Goal: Find specific page/section: Find specific page/section

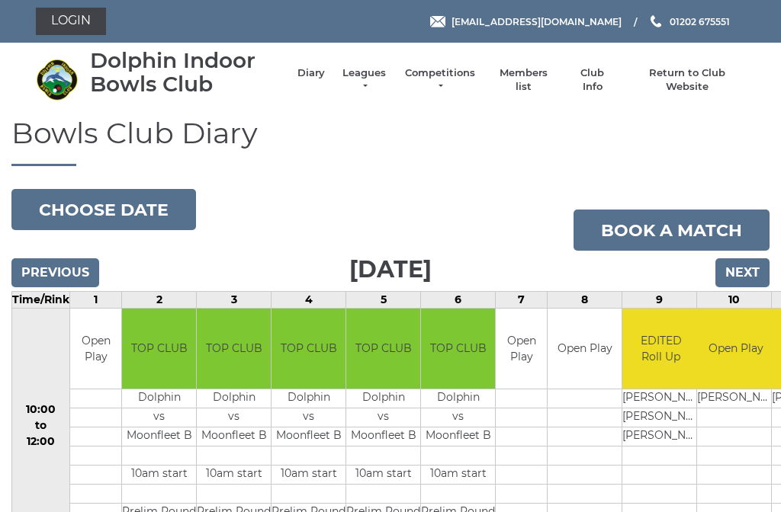
click at [530, 78] on link "Members list" at bounding box center [522, 79] width 63 height 27
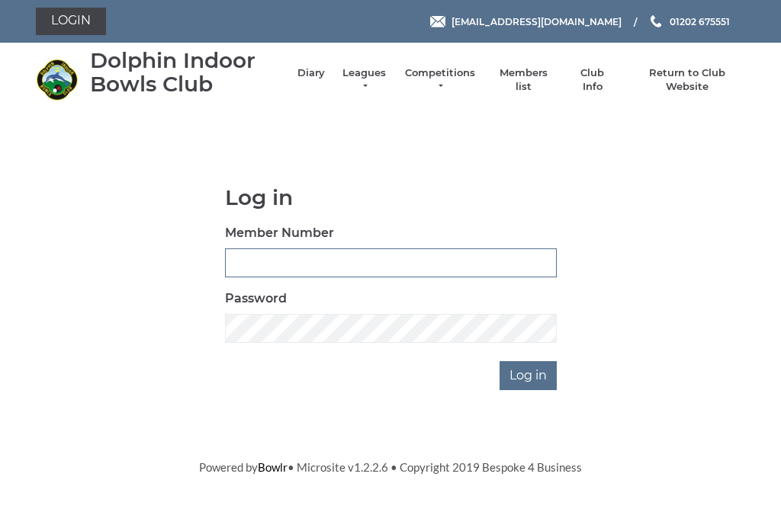
click at [238, 256] on input "Member Number" at bounding box center [391, 262] width 332 height 29
type input "2373"
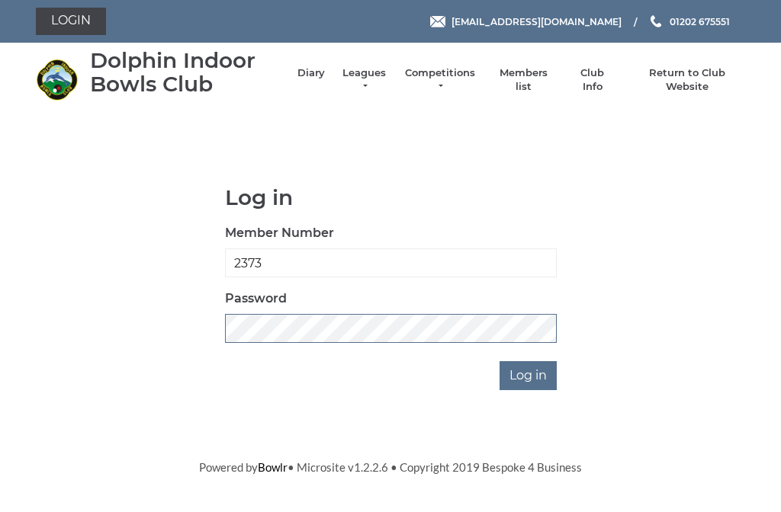
scroll to position [260, 0]
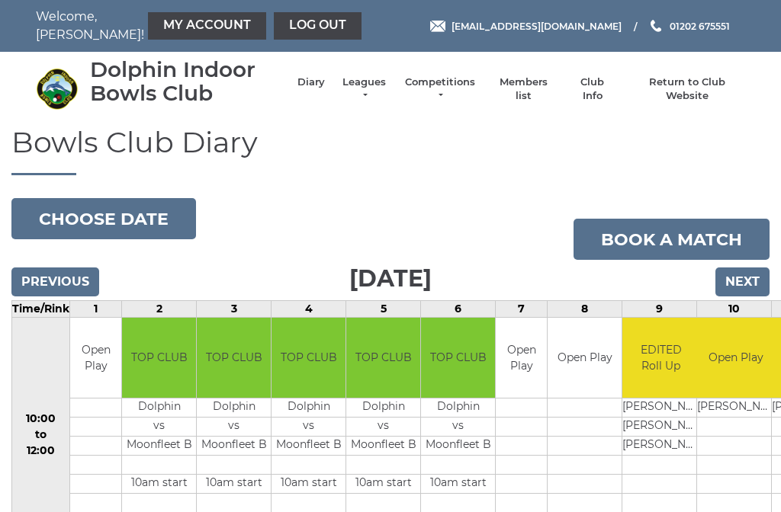
click at [530, 92] on link "Members list" at bounding box center [522, 88] width 63 height 27
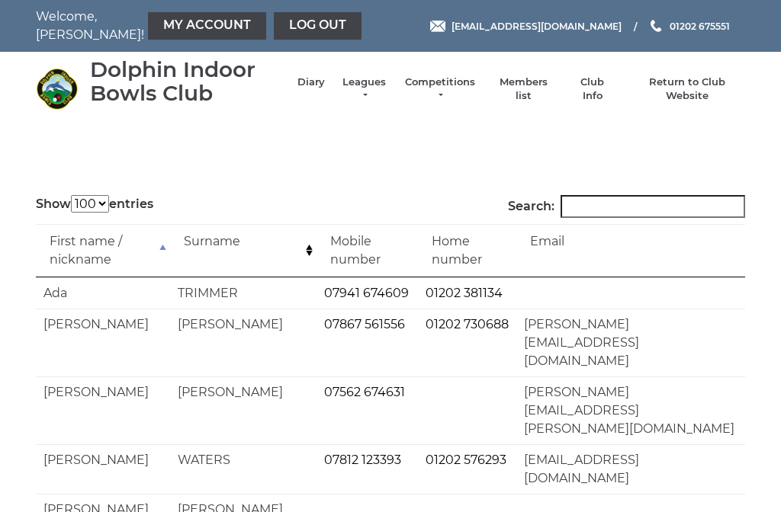
select select "100"
click at [614, 207] on input "Search:" at bounding box center [652, 206] width 184 height 23
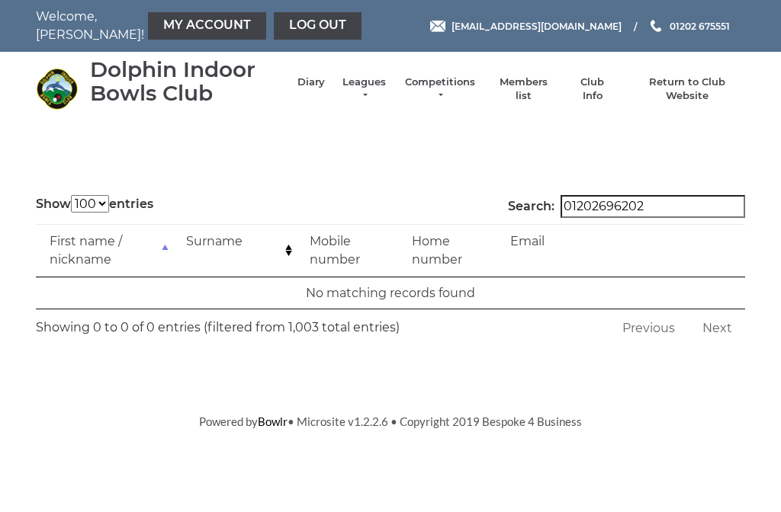
type input "01202696202"
click at [549, 200] on label "Search: 01202696202" at bounding box center [626, 206] width 237 height 23
click at [560, 200] on input "01202696202" at bounding box center [652, 206] width 184 height 23
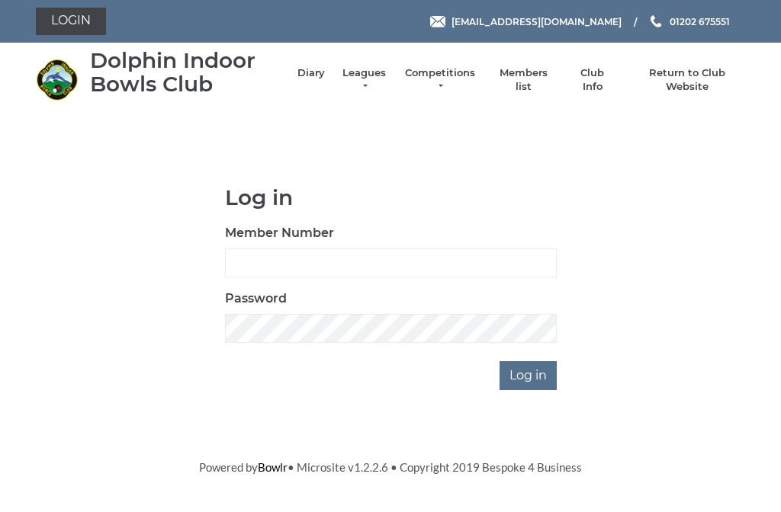
scroll to position [1, 0]
click at [370, 82] on link "Leagues" at bounding box center [364, 79] width 48 height 27
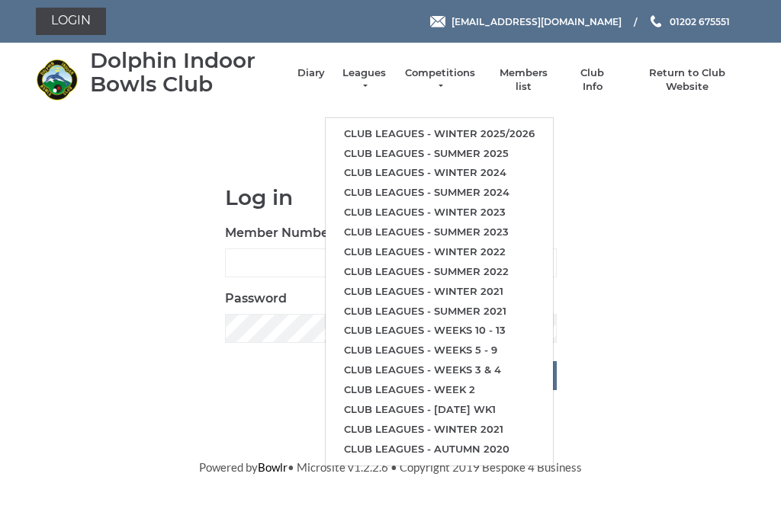
click at [480, 124] on link "Club leagues - Winter 2025/2026" at bounding box center [438, 134] width 227 height 20
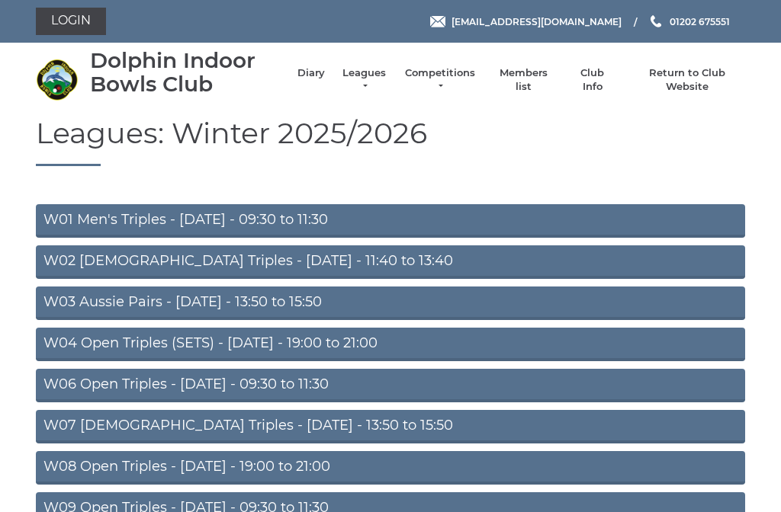
click at [308, 80] on link "Diary" at bounding box center [310, 73] width 27 height 14
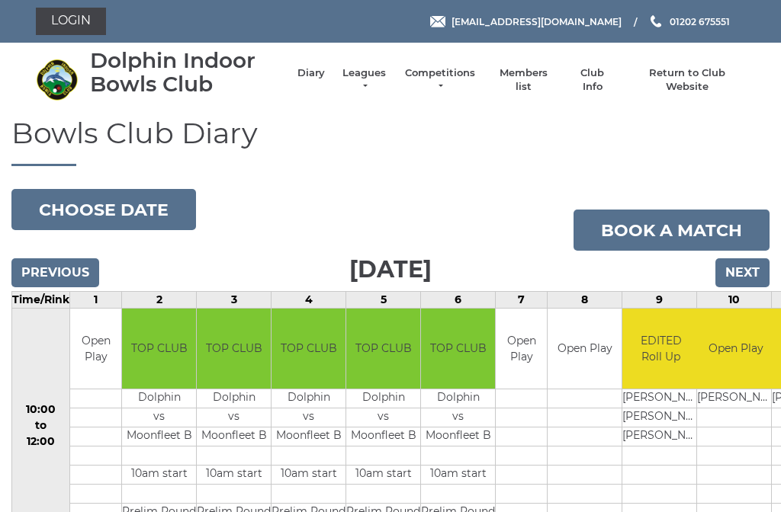
click at [109, 209] on button "Choose date" at bounding box center [103, 209] width 184 height 41
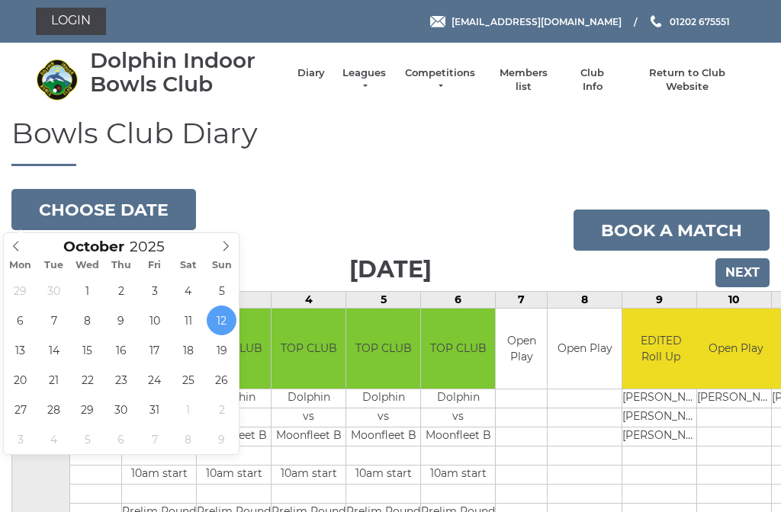
type input "2025-10-09"
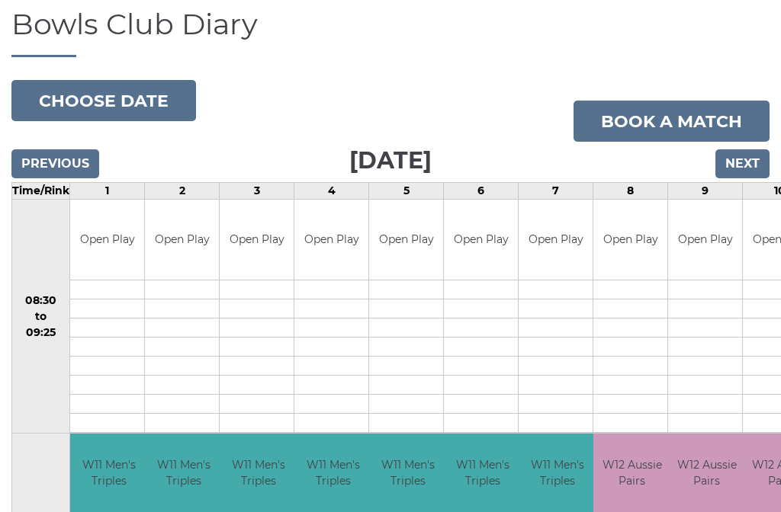
scroll to position [108, 0]
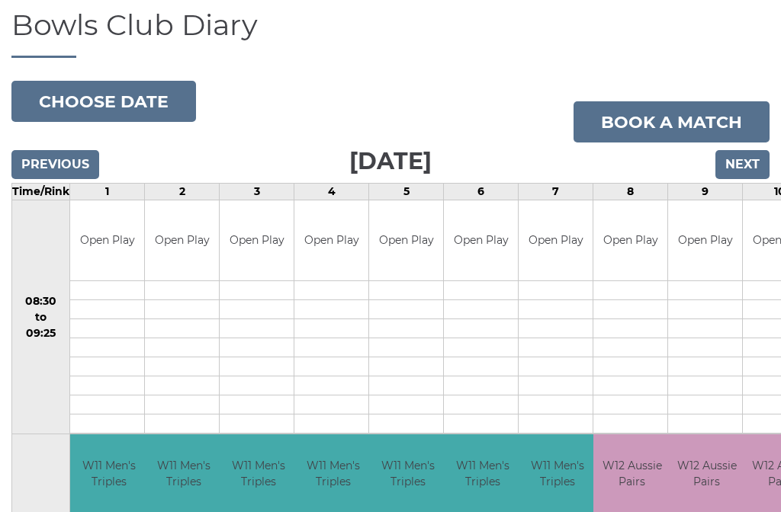
click at [138, 96] on button "Choose date" at bounding box center [103, 101] width 184 height 41
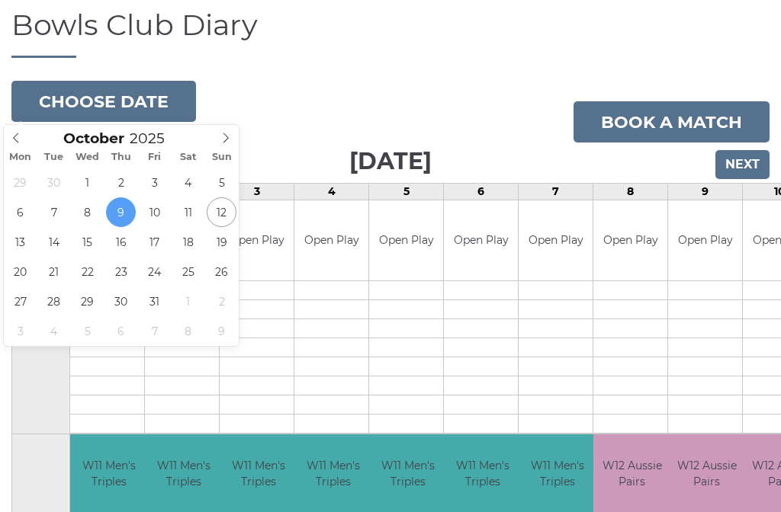
type input "2025-10-16"
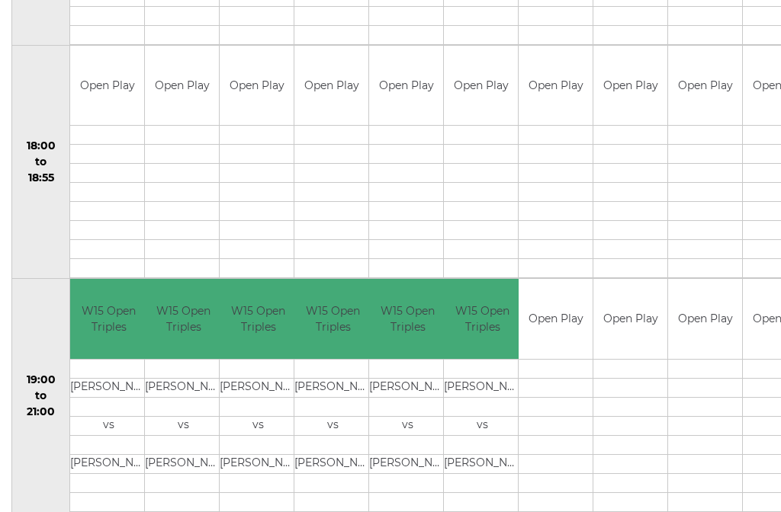
scroll to position [1428, 0]
